Goal: Find specific page/section: Find specific page/section

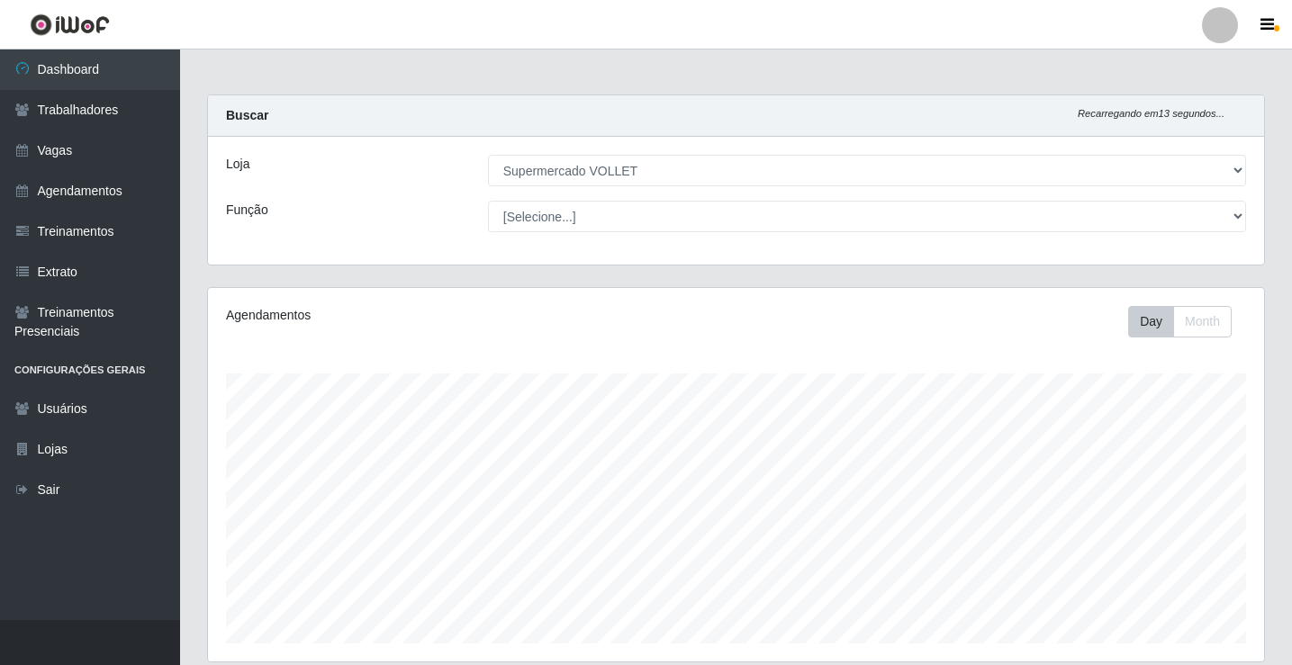
select select "72"
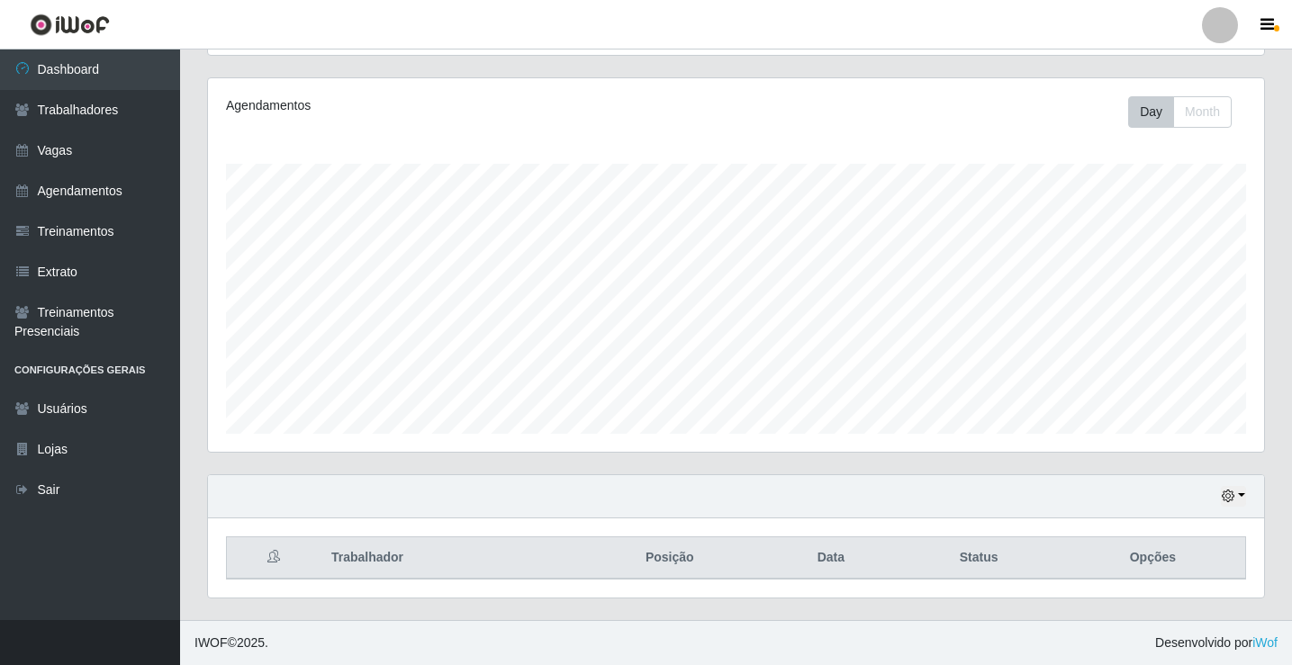
scroll to position [374, 1056]
click at [1250, 500] on div "Hoje 1 dia 3 dias 1 Semana Não encerrados" at bounding box center [736, 496] width 1056 height 43
click at [1238, 499] on button "button" at bounding box center [1233, 496] width 25 height 21
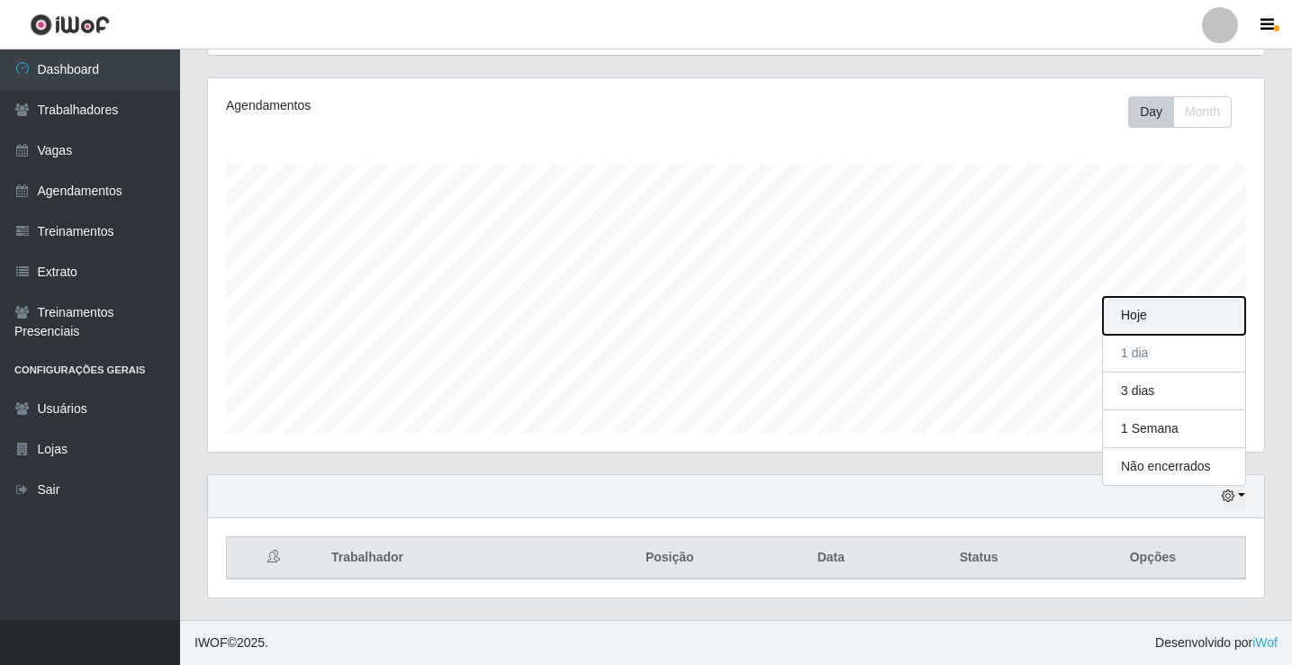
click at [1195, 330] on button "Hoje" at bounding box center [1174, 316] width 142 height 38
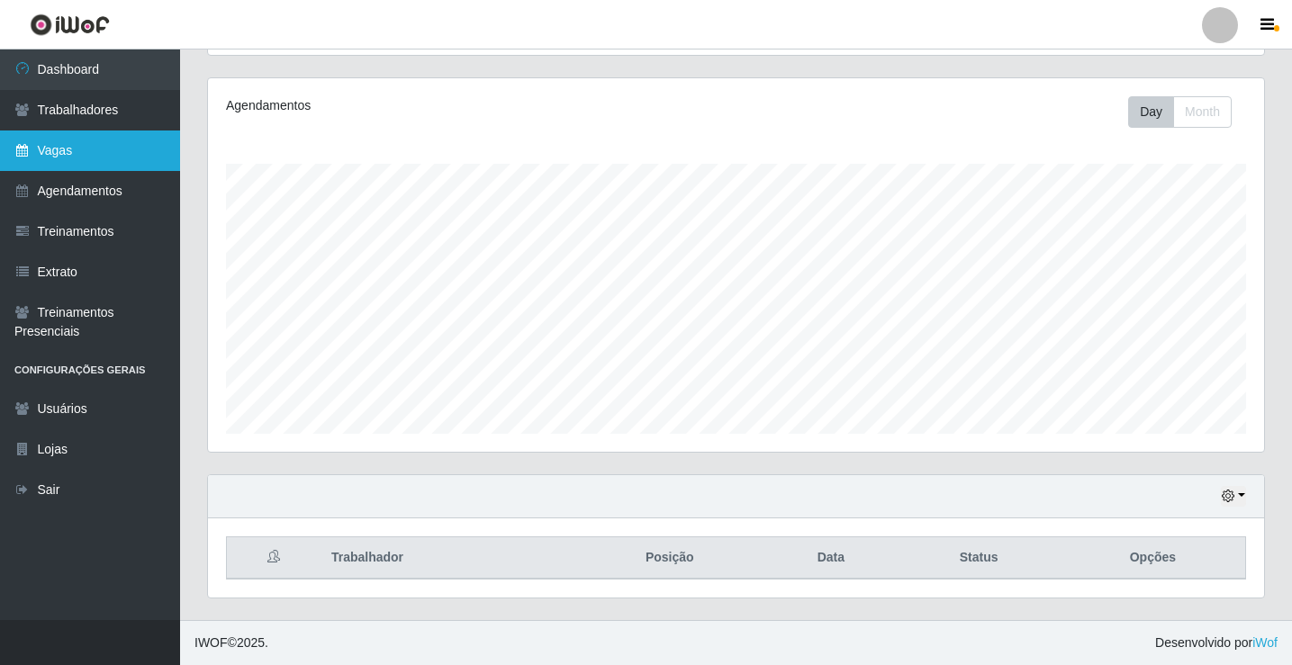
click at [99, 152] on link "Vagas" at bounding box center [90, 151] width 180 height 41
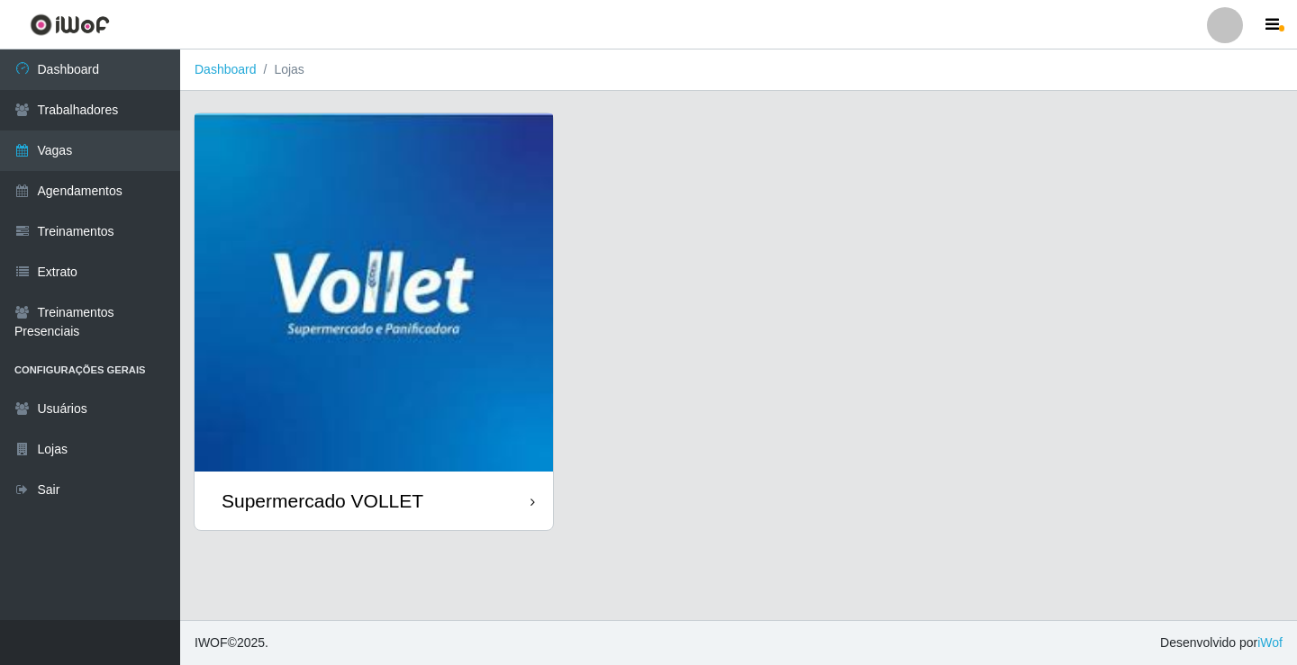
click at [527, 298] on img at bounding box center [374, 292] width 358 height 358
